Goal: Task Accomplishment & Management: Manage account settings

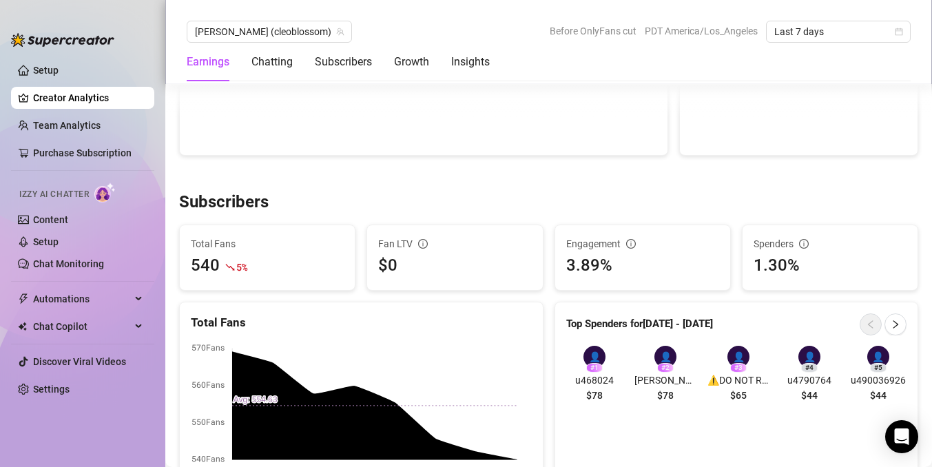
scroll to position [813, 0]
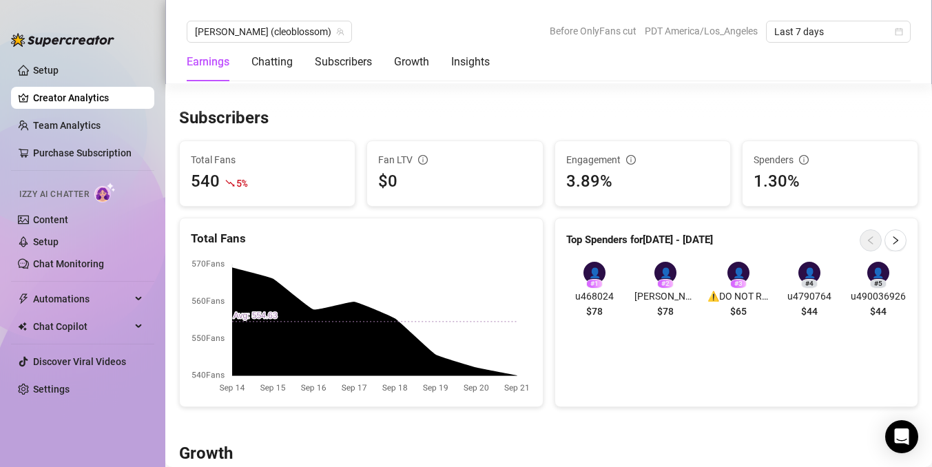
click at [596, 272] on div "👤" at bounding box center [595, 273] width 22 height 22
click at [893, 242] on icon "right" at bounding box center [896, 241] width 10 height 10
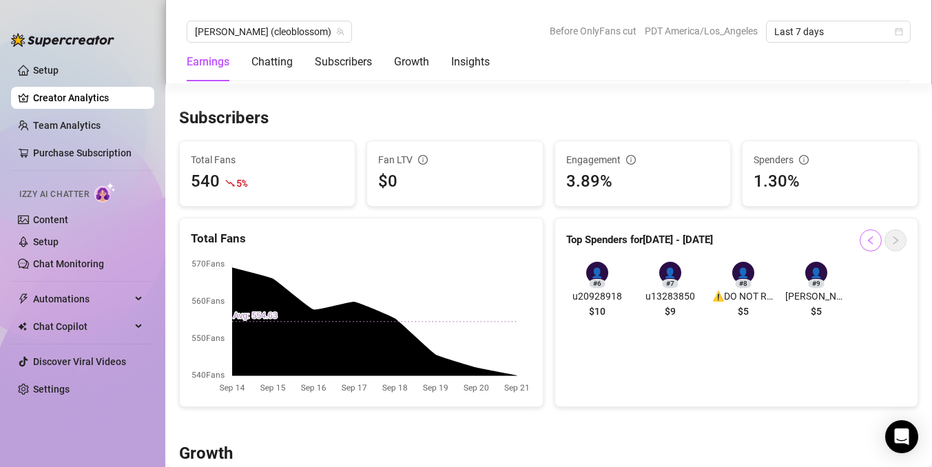
click at [866, 238] on icon "left" at bounding box center [871, 241] width 10 height 10
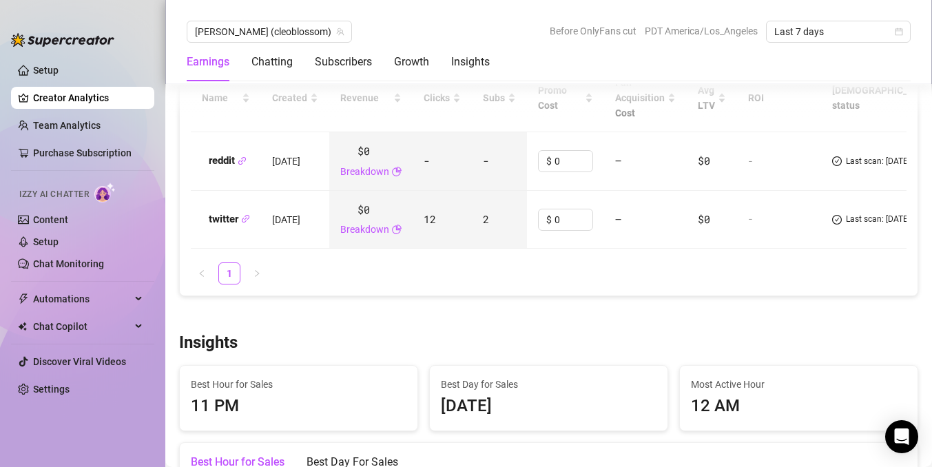
scroll to position [1649, 0]
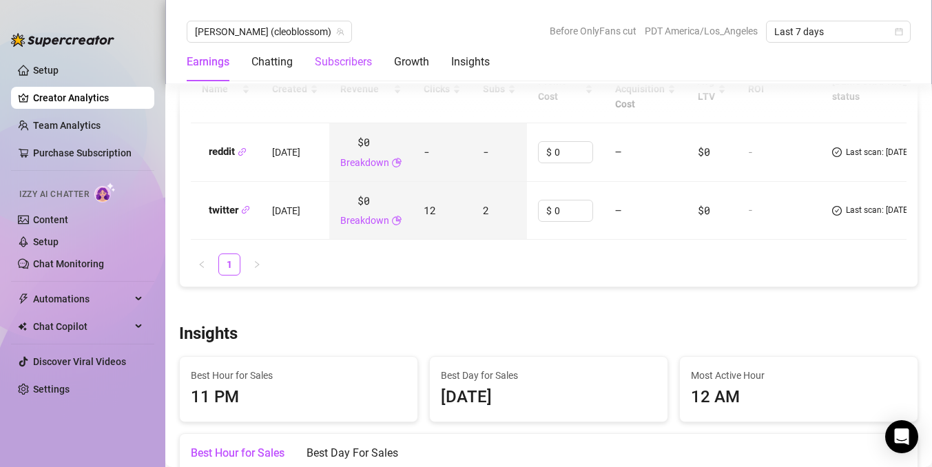
click at [348, 68] on div "Subscribers" at bounding box center [343, 62] width 57 height 17
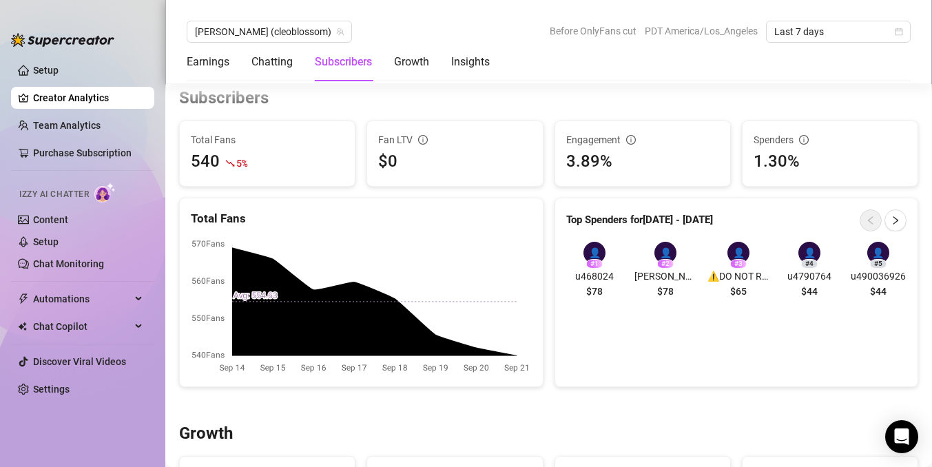
scroll to position [829, 0]
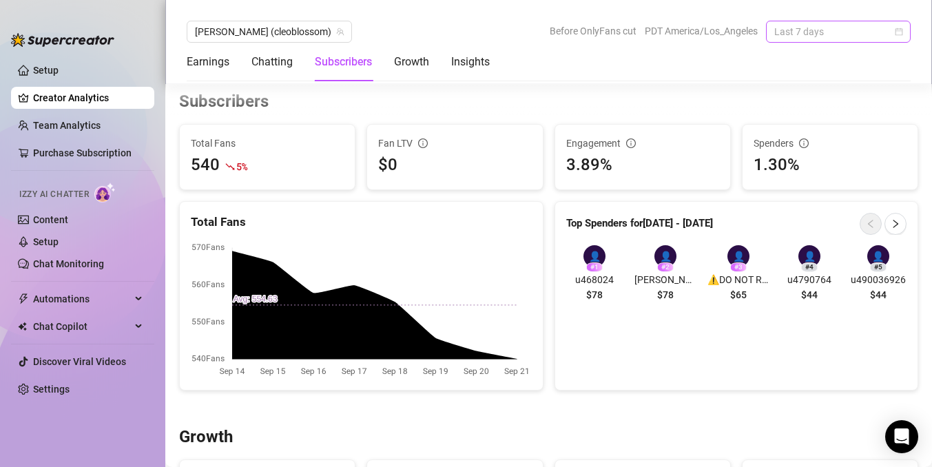
click at [880, 31] on span "Last 7 days" at bounding box center [839, 31] width 128 height 21
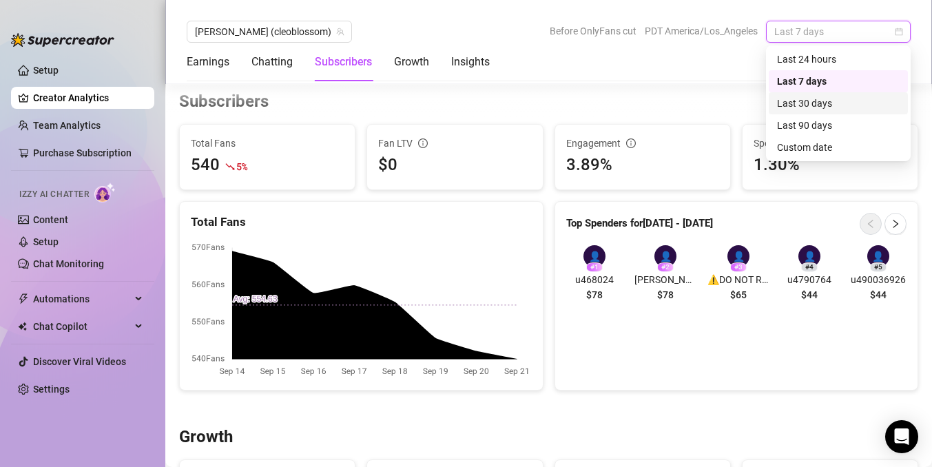
click at [825, 107] on div "Last 30 days" at bounding box center [838, 103] width 123 height 15
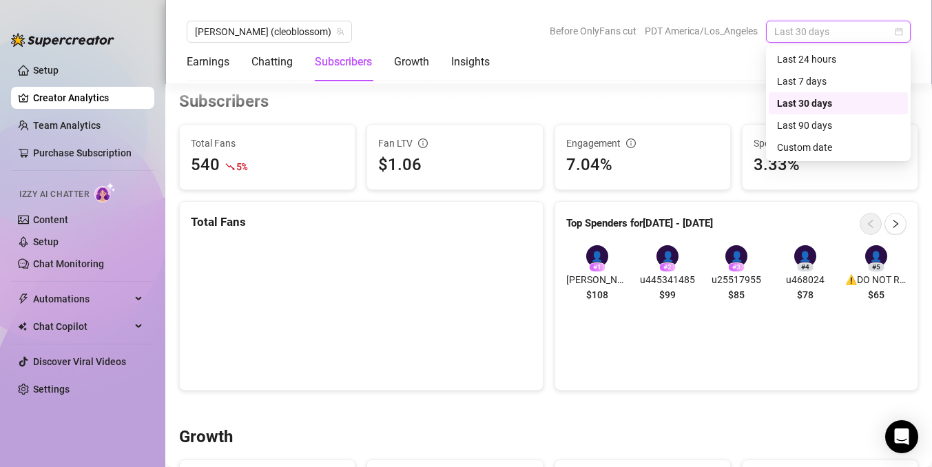
click at [811, 30] on span "Last 30 days" at bounding box center [839, 31] width 128 height 21
click at [825, 128] on div "Last 90 days" at bounding box center [838, 125] width 123 height 15
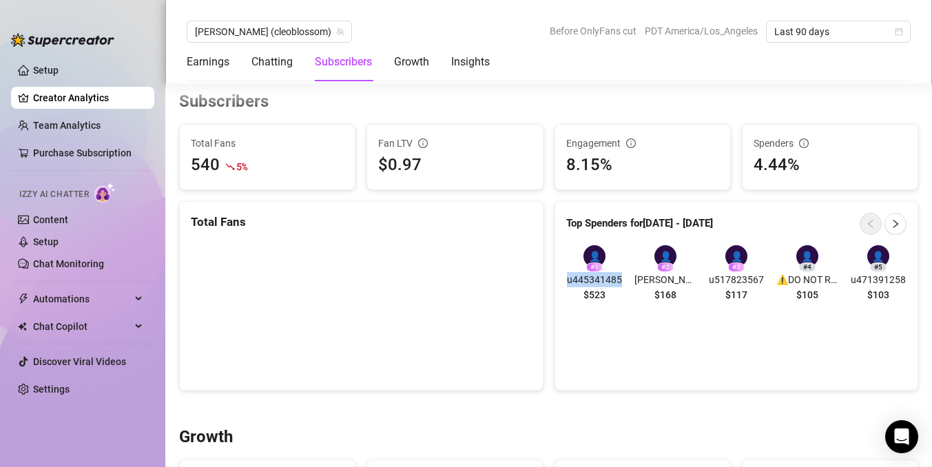
drag, startPoint x: 622, startPoint y: 280, endPoint x: 567, endPoint y: 277, distance: 54.5
click at [567, 277] on span "u445341485" at bounding box center [596, 279] width 58 height 15
copy span "u445341485"
click at [33, 74] on link "Setup" at bounding box center [46, 70] width 26 height 11
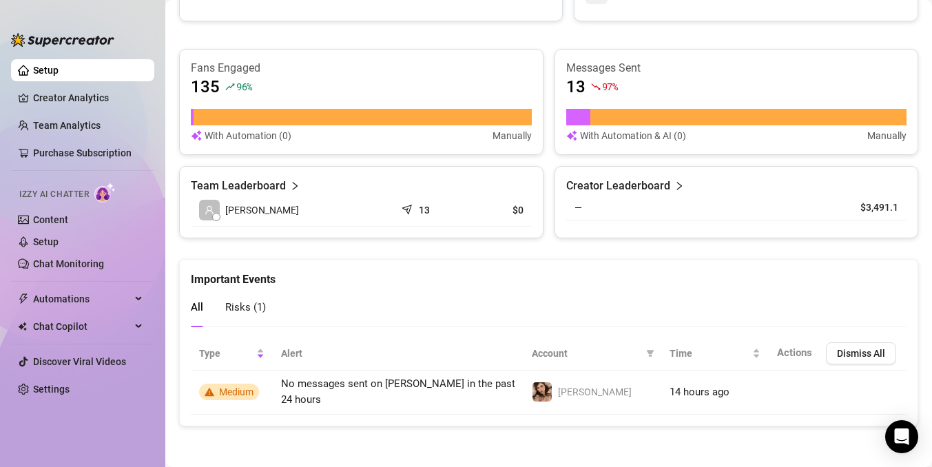
scroll to position [493, 0]
